Goal: Task Accomplishment & Management: Complete application form

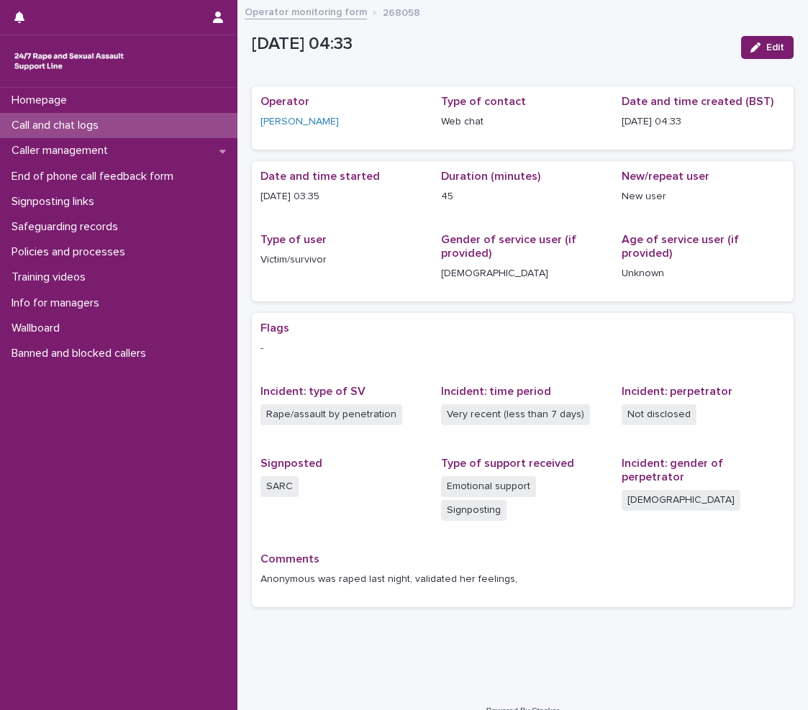
scroll to position [21, 0]
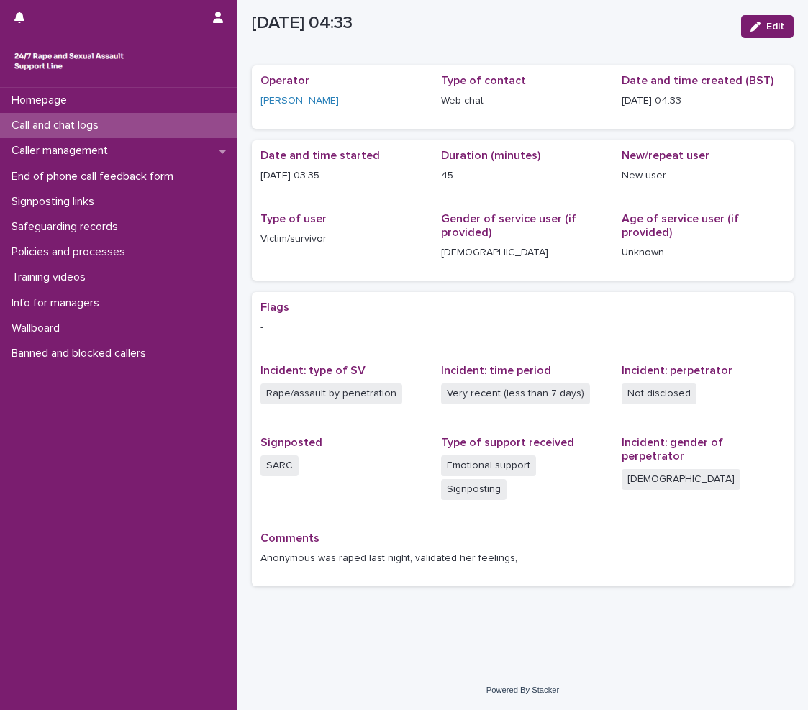
click at [77, 127] on p "Call and chat logs" at bounding box center [58, 126] width 104 height 14
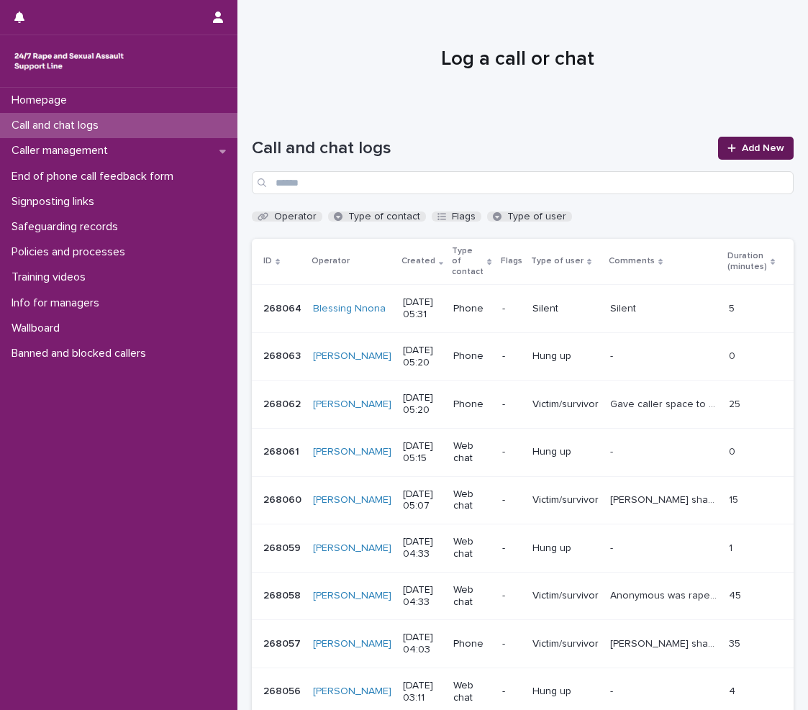
click at [759, 154] on link "Add New" at bounding box center [756, 148] width 76 height 23
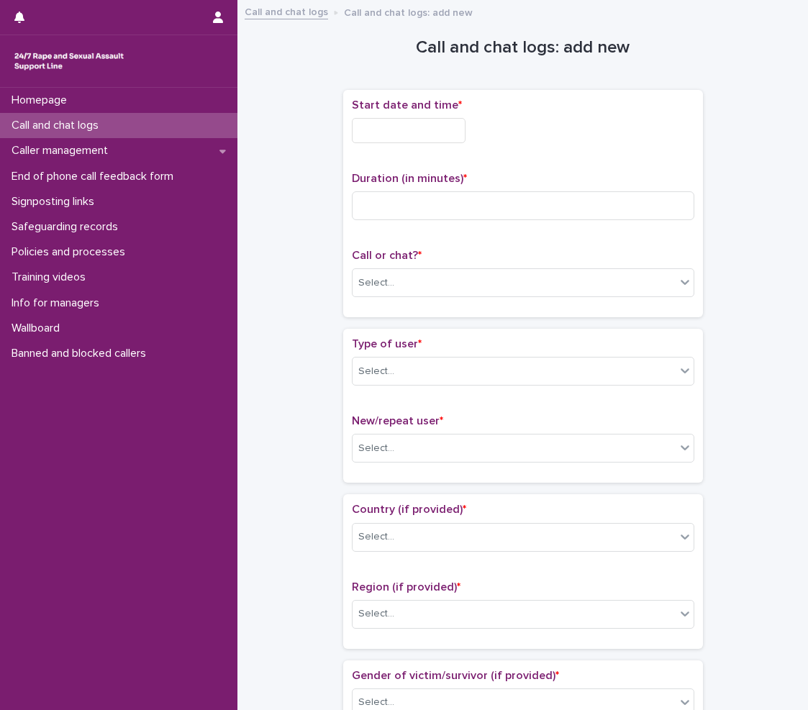
drag, startPoint x: 403, startPoint y: 118, endPoint x: 397, endPoint y: 127, distance: 10.8
click at [400, 120] on input "text" at bounding box center [409, 130] width 114 height 25
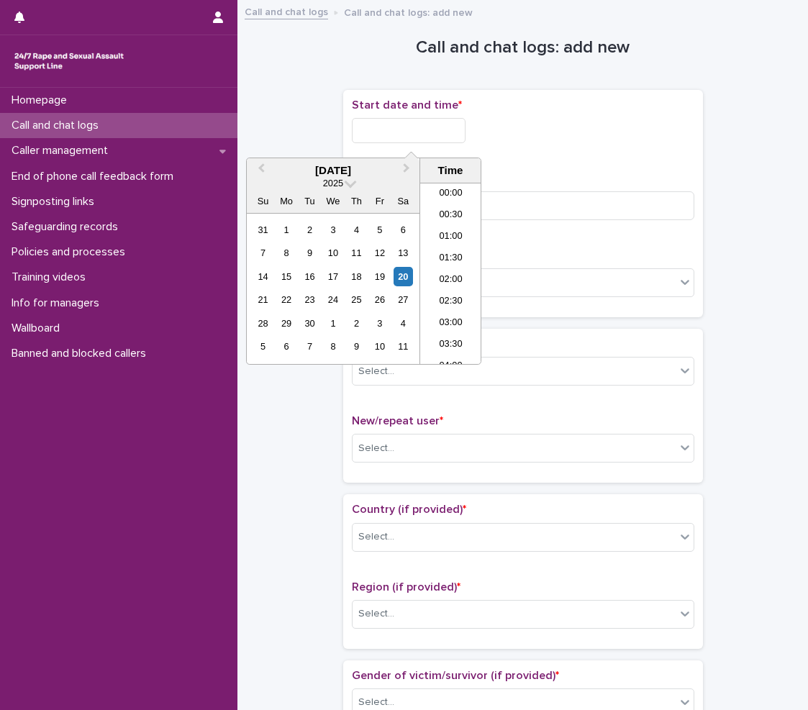
scroll to position [158, 0]
click at [455, 270] on li "05:30" at bounding box center [450, 274] width 61 height 22
click at [458, 124] on input "**********" at bounding box center [409, 130] width 114 height 25
type input "**********"
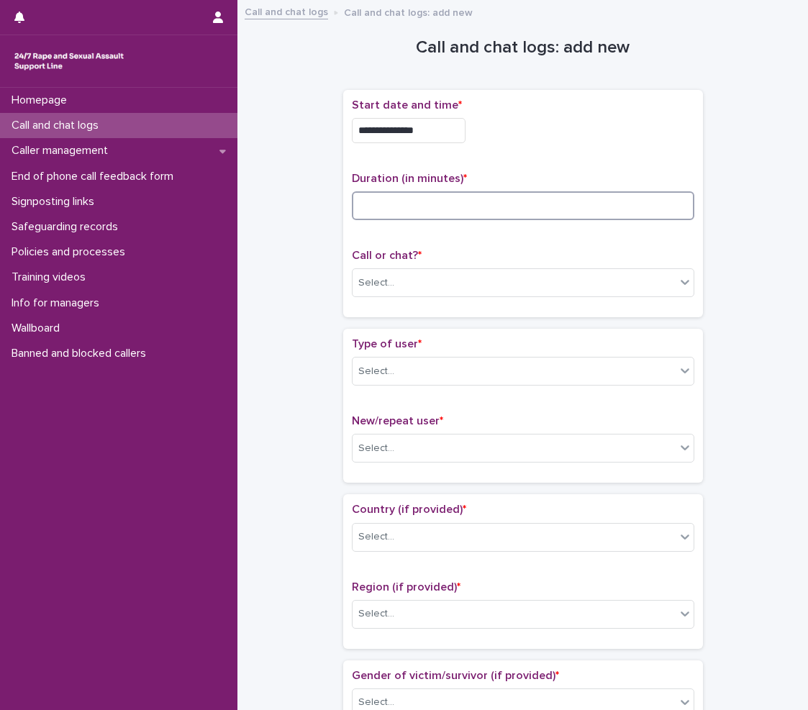
click at [520, 203] on input at bounding box center [523, 205] width 343 height 29
type input "*"
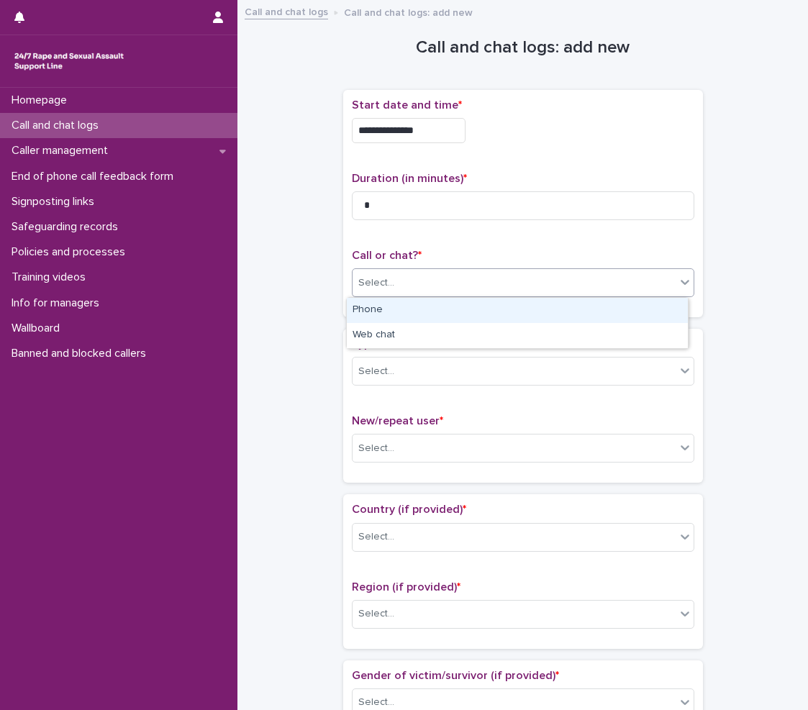
click at [439, 281] on div "Select..." at bounding box center [514, 283] width 323 height 24
click at [404, 307] on div "Phone" at bounding box center [517, 310] width 341 height 25
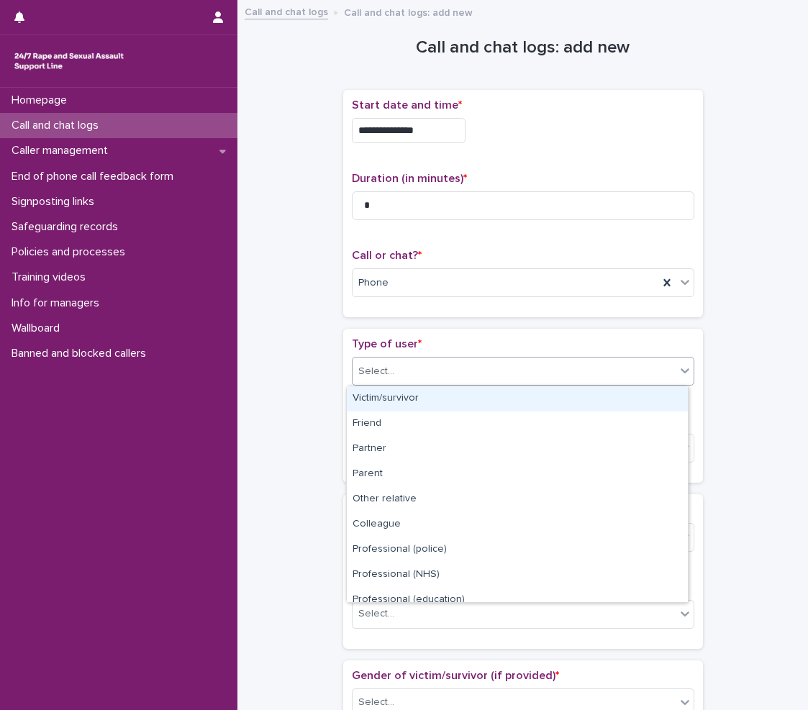
click at [417, 367] on div "Select..." at bounding box center [514, 372] width 323 height 24
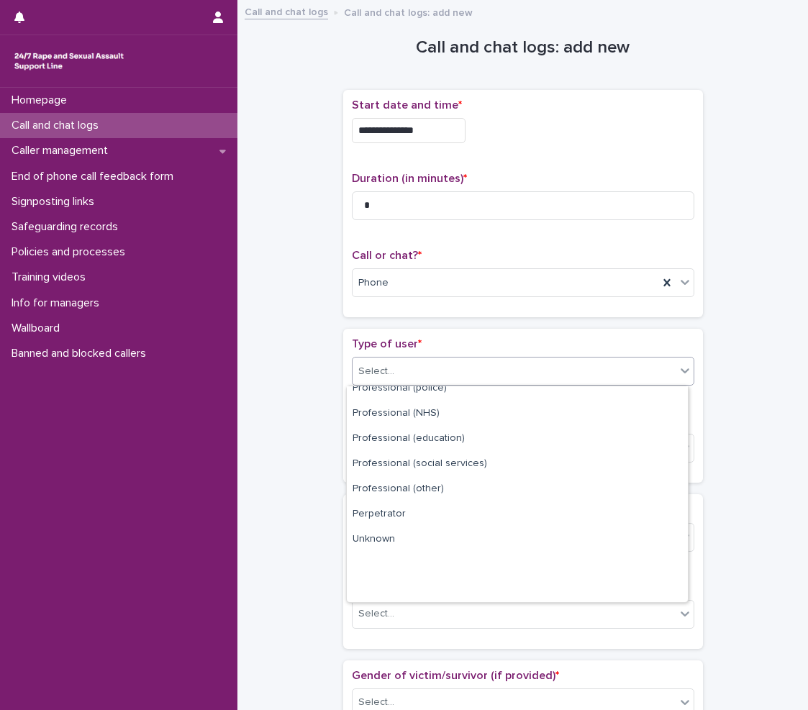
scroll to position [162, 0]
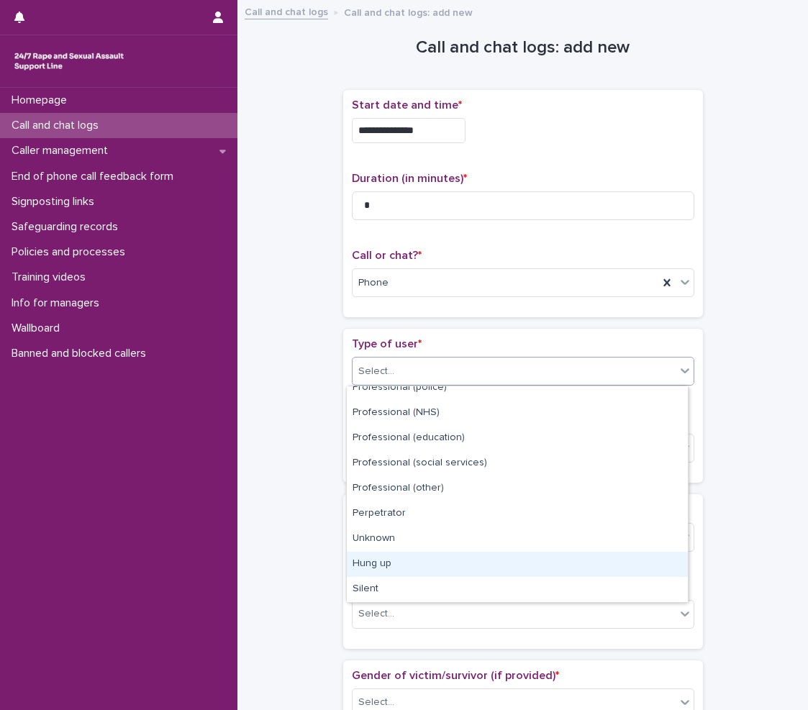
click at [385, 571] on div "Hung up" at bounding box center [517, 564] width 341 height 25
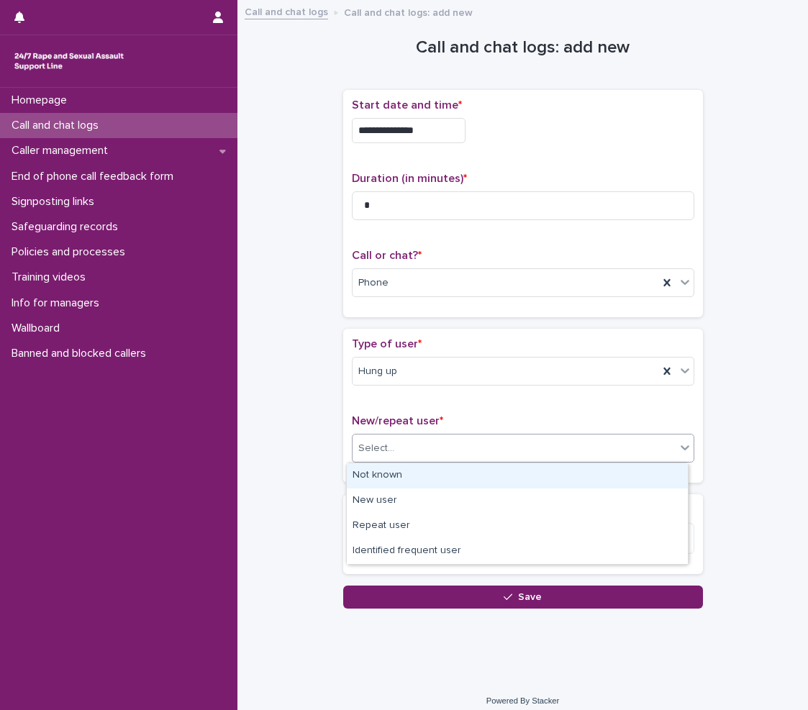
click at [415, 444] on div "Select..." at bounding box center [514, 449] width 323 height 24
click at [391, 470] on div "Not known" at bounding box center [517, 475] width 341 height 25
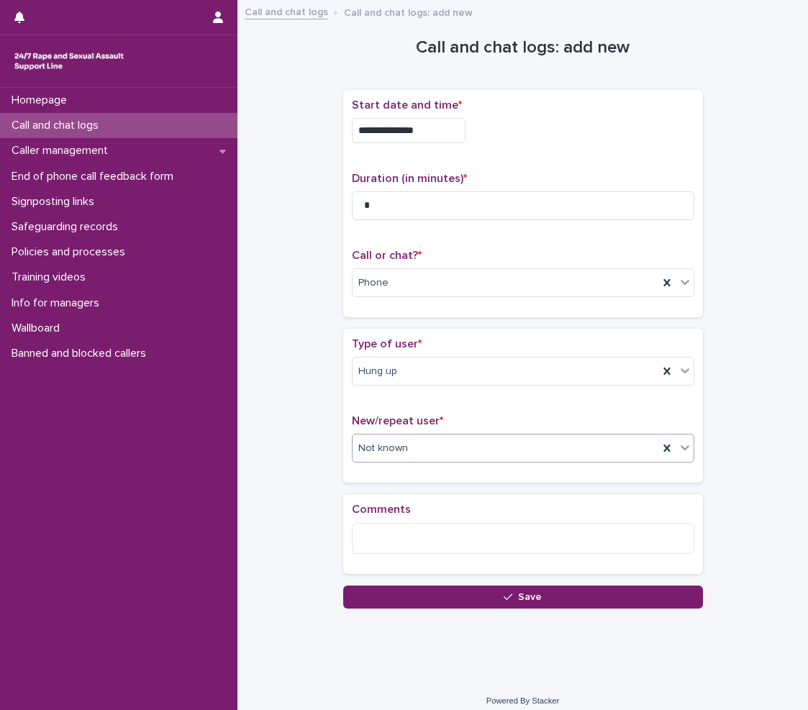
click at [395, 581] on div "Loading... Saving… Comments" at bounding box center [523, 539] width 360 height 91
click at [378, 616] on div "**********" at bounding box center [523, 327] width 556 height 636
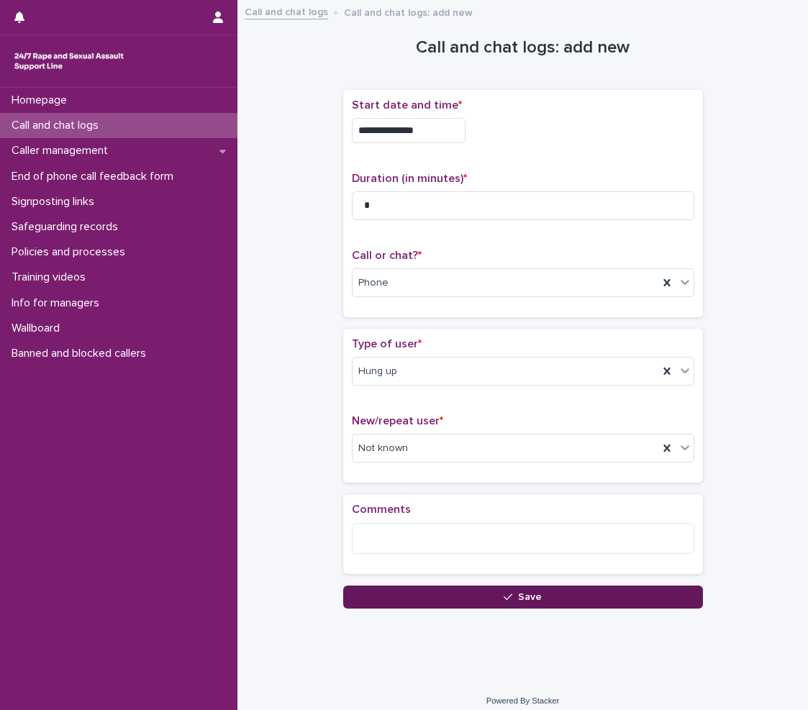
click at [378, 602] on button "Save" at bounding box center [523, 597] width 360 height 23
